Goal: Task Accomplishment & Management: Complete application form

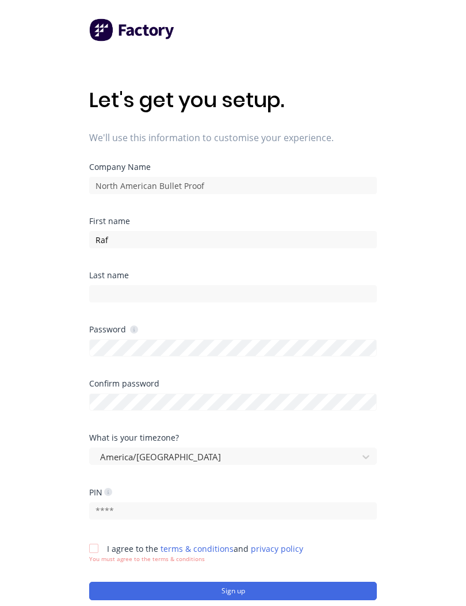
type input "Ra"
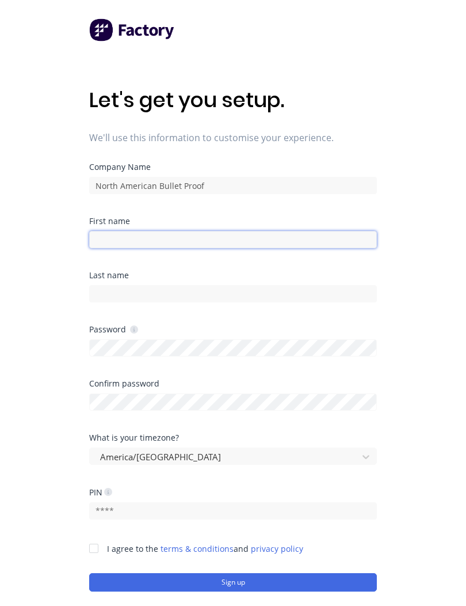
click at [149, 240] on input at bounding box center [233, 239] width 288 height 17
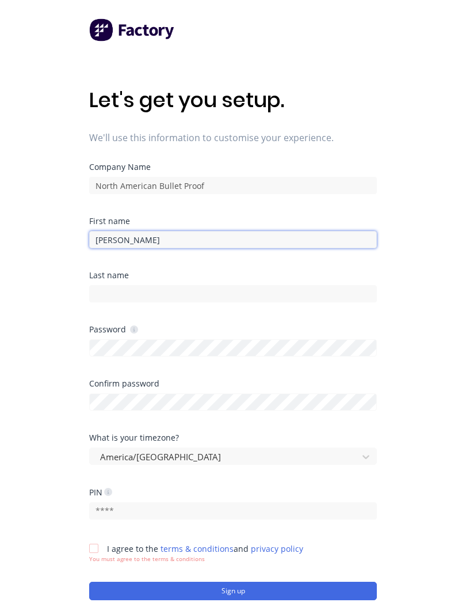
type input "[PERSON_NAME]"
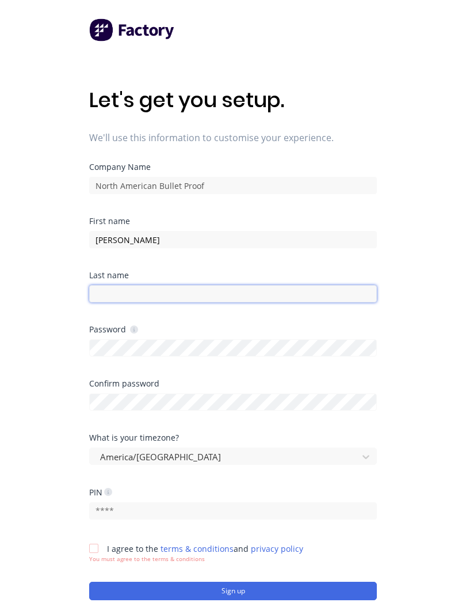
click at [157, 302] on input at bounding box center [233, 293] width 288 height 17
type input "Contreras"
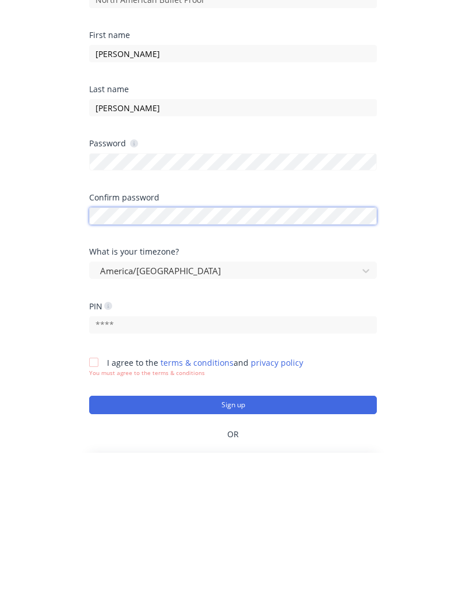
scroll to position [87, 0]
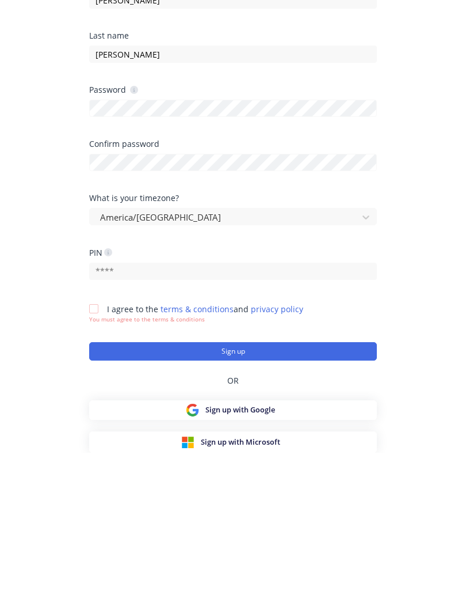
click at [116, 457] on span "I agree to the terms & conditions and privacy policy" at bounding box center [205, 462] width 196 height 11
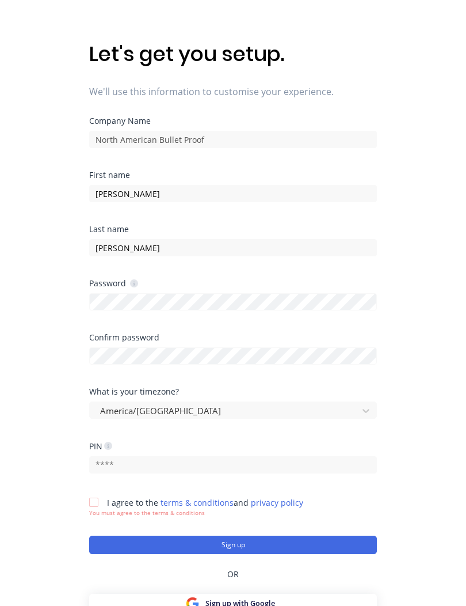
click at [96, 508] on div at bounding box center [93, 501] width 23 height 23
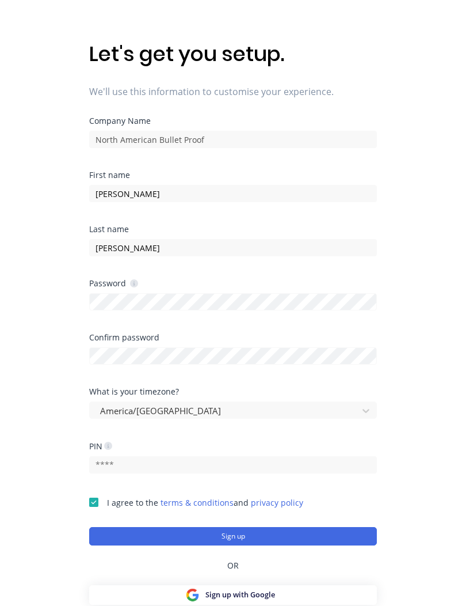
click at [328, 529] on button "Sign up" at bounding box center [233, 536] width 288 height 18
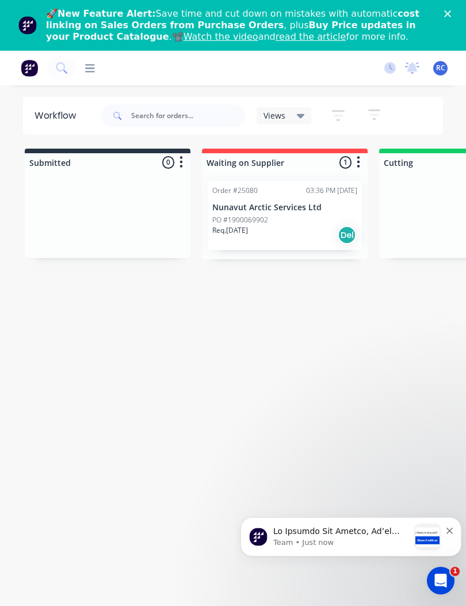
click at [448, 13] on polygon "Close" at bounding box center [447, 13] width 7 height 7
